Goal: Find specific page/section: Find specific page/section

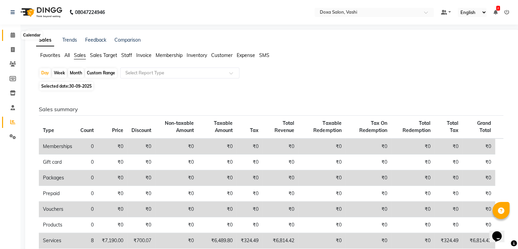
click at [11, 36] on icon at bounding box center [13, 34] width 4 height 5
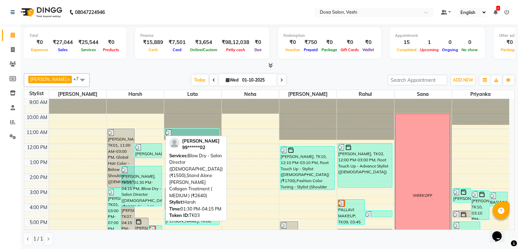
click at [137, 196] on div "[PERSON_NAME], TK03, 01:30 PM-04:15 PM, Blow Dry - Salon Director ([DEMOGRAPHIC…" at bounding box center [141, 186] width 41 height 40
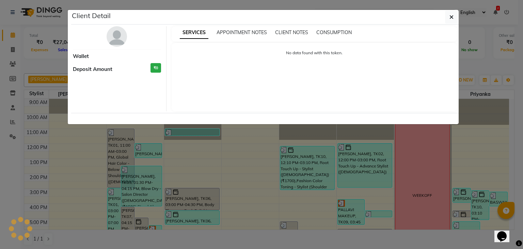
select select "3"
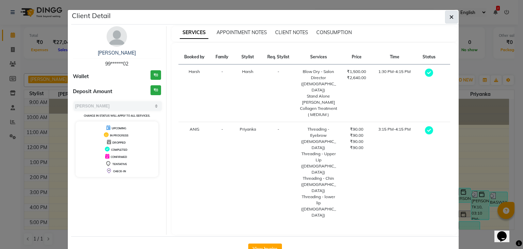
click at [455, 14] on button "button" at bounding box center [451, 17] width 13 height 13
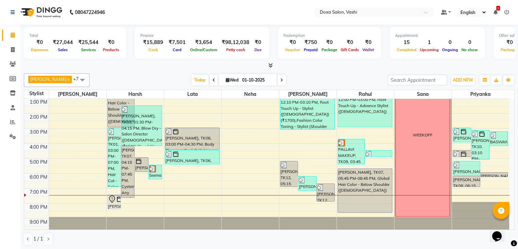
scroll to position [62, 0]
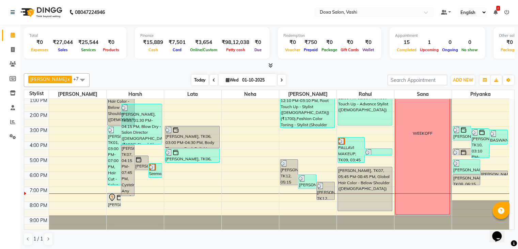
click at [192, 82] on span "Today" at bounding box center [200, 80] width 17 height 11
click at [12, 120] on icon at bounding box center [12, 121] width 5 height 5
